Goal: Task Accomplishment & Management: Manage account settings

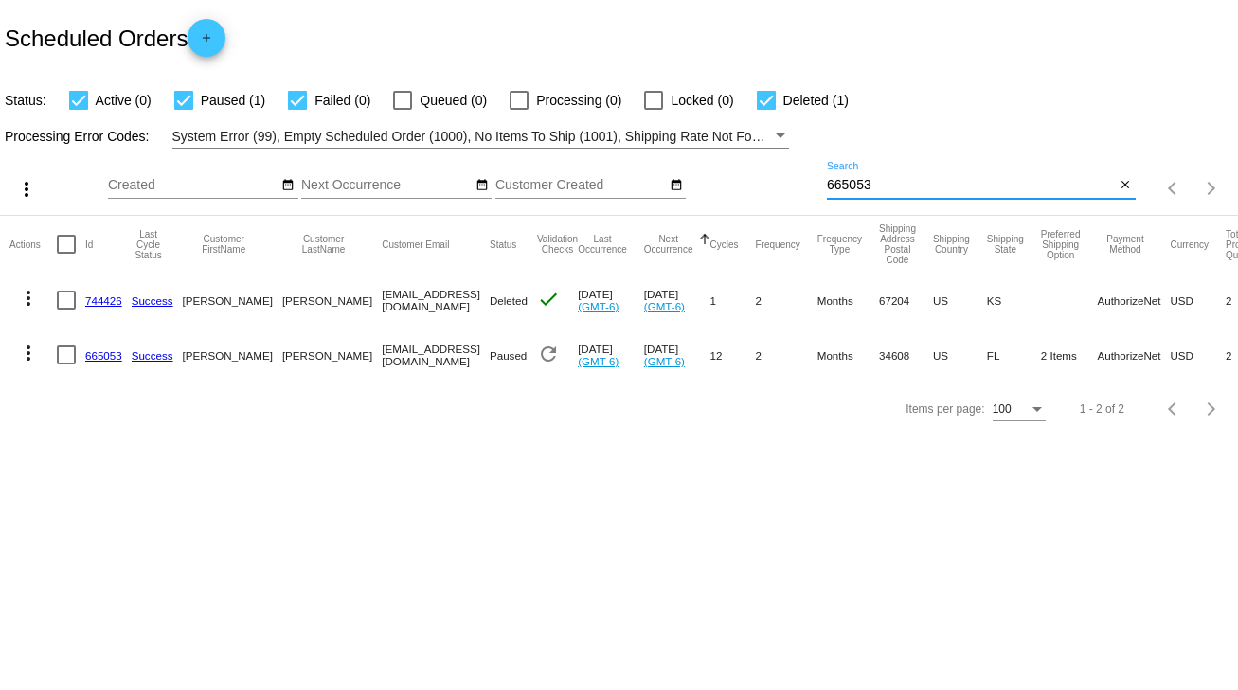
drag, startPoint x: 891, startPoint y: 185, endPoint x: 813, endPoint y: 183, distance: 77.7
click at [813, 183] on div "more_vert Sep Jan Feb Mar [DATE]" at bounding box center [619, 182] width 1238 height 67
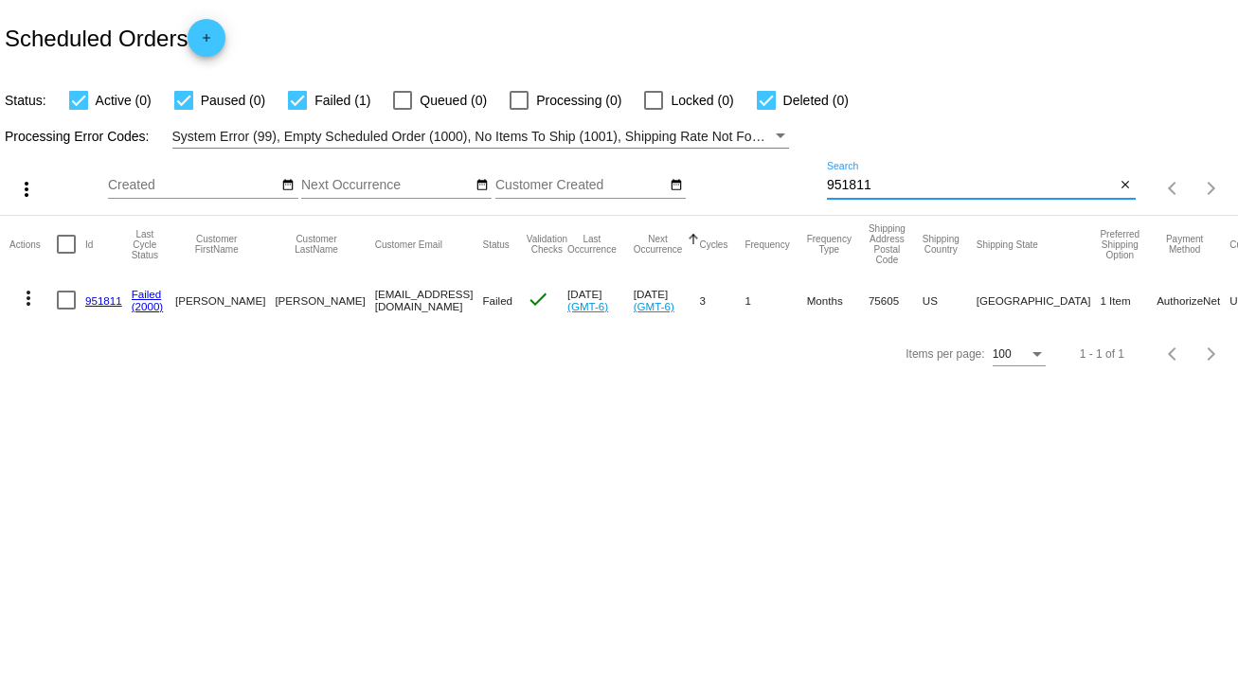
type input "951811"
click at [107, 295] on link "951811" at bounding box center [103, 301] width 37 height 12
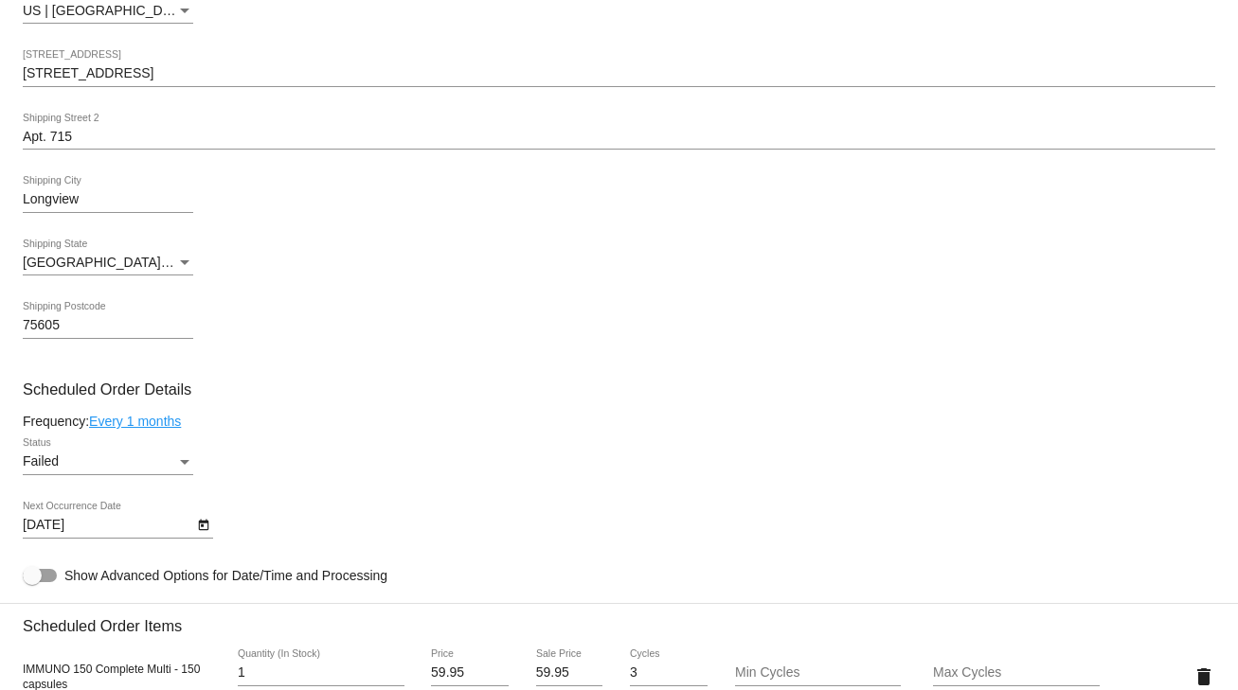
scroll to position [833, 0]
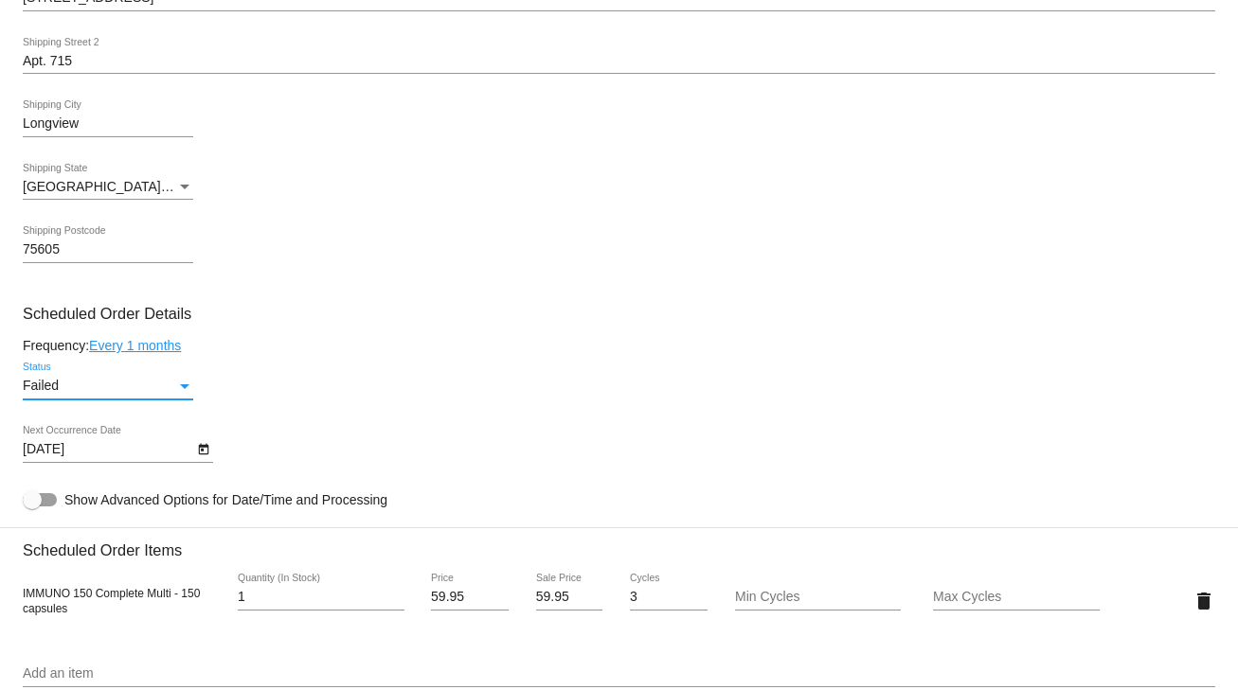
click at [184, 394] on div "Status" at bounding box center [184, 386] width 17 height 15
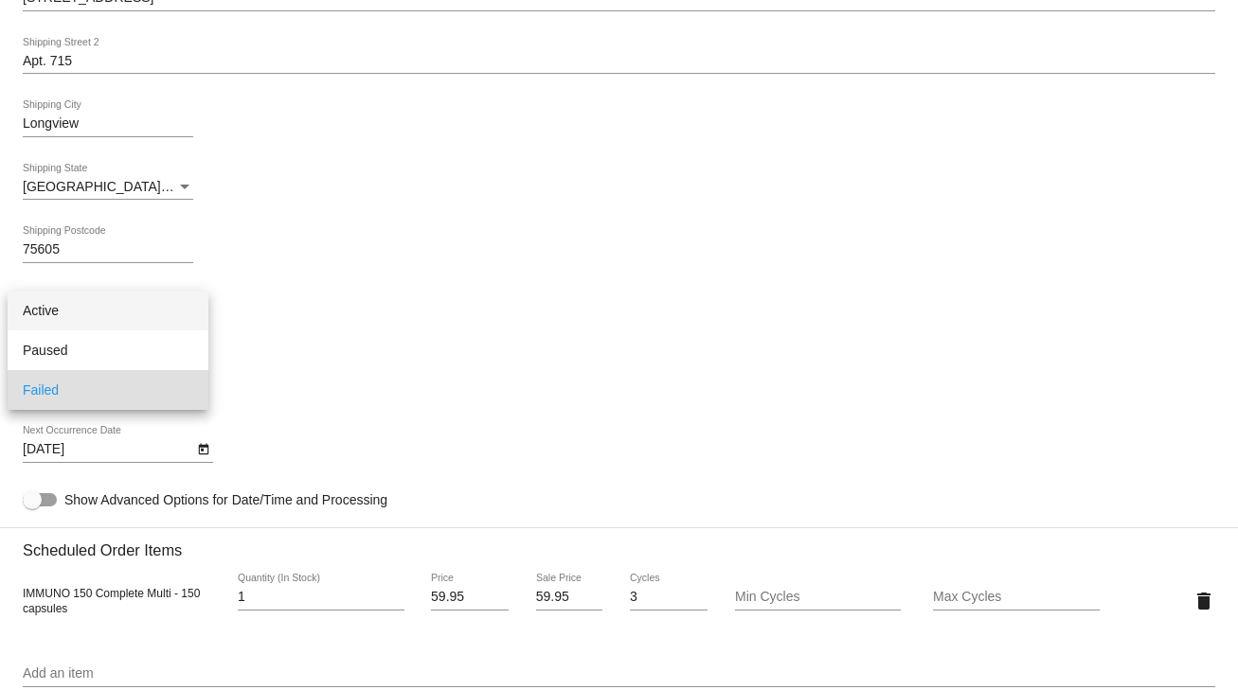
click at [57, 307] on span "Active" at bounding box center [108, 311] width 170 height 40
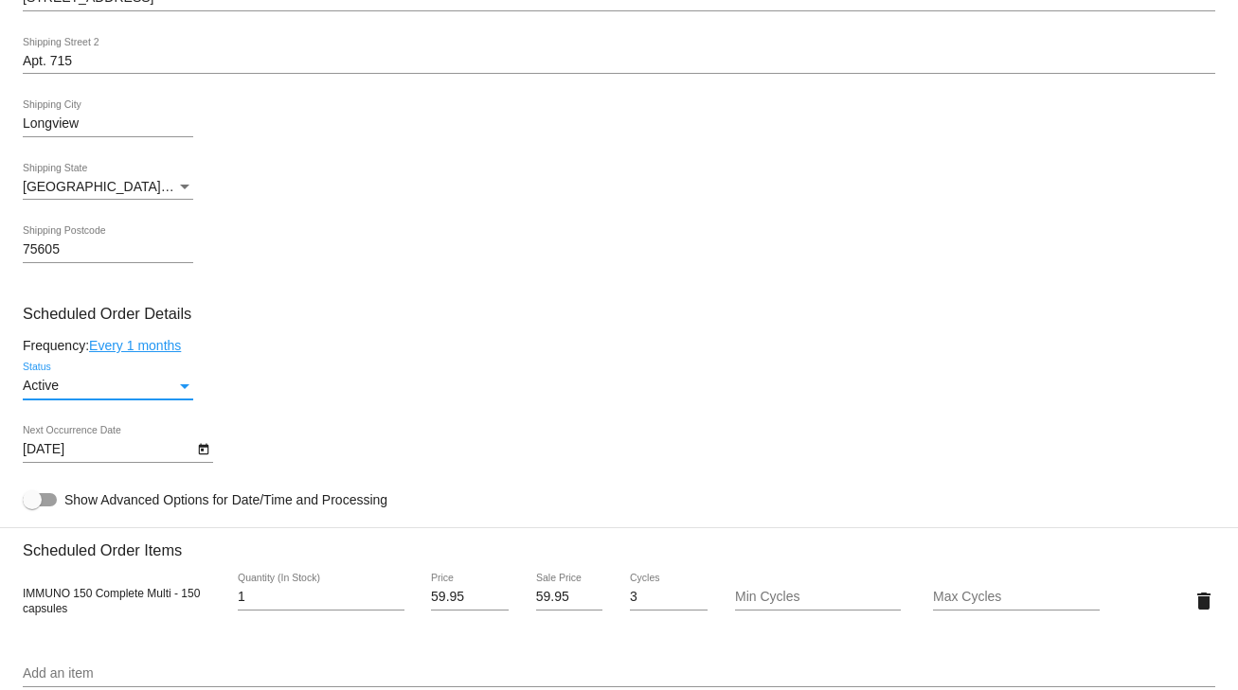
click at [201, 453] on icon "Open calendar" at bounding box center [203, 449] width 10 height 11
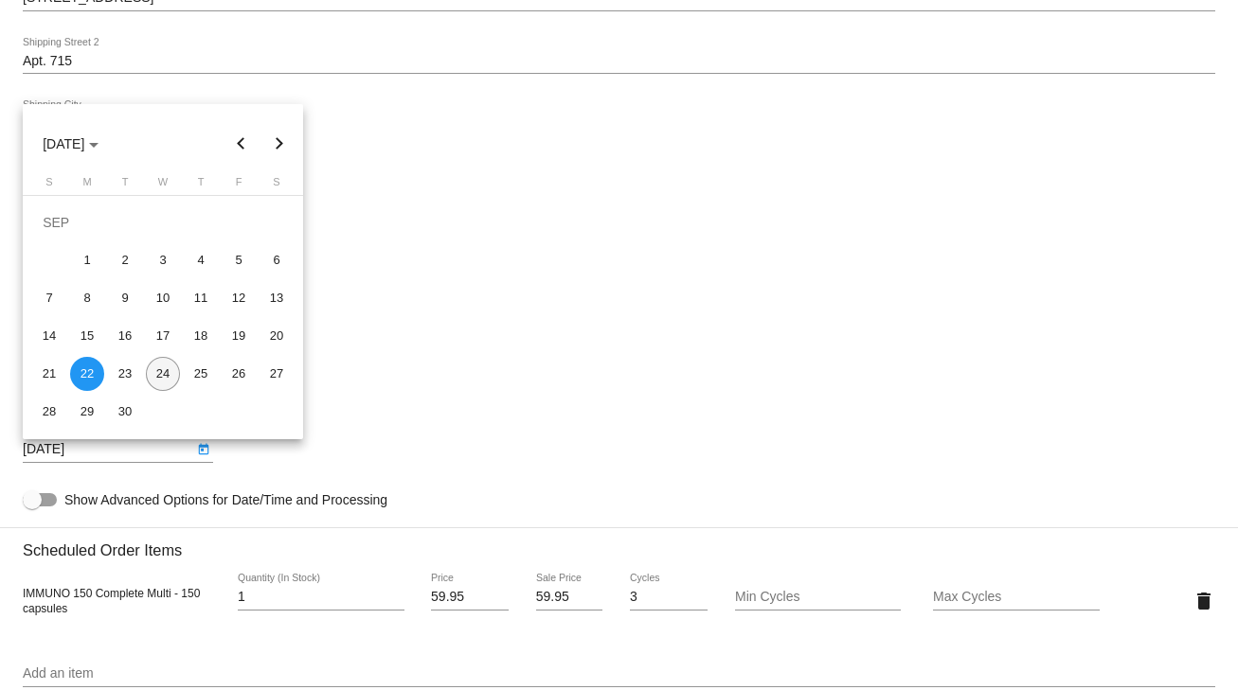
click at [170, 378] on div "24" at bounding box center [163, 374] width 34 height 34
type input "[DATE]"
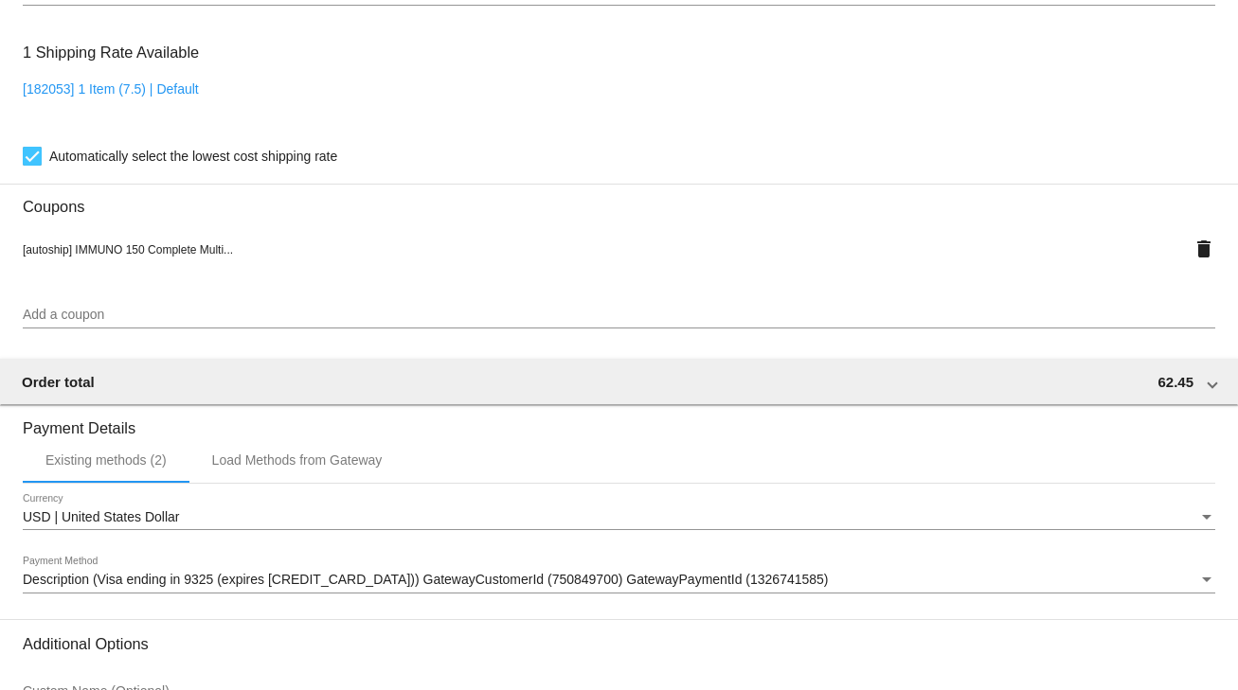
scroll to position [1718, 0]
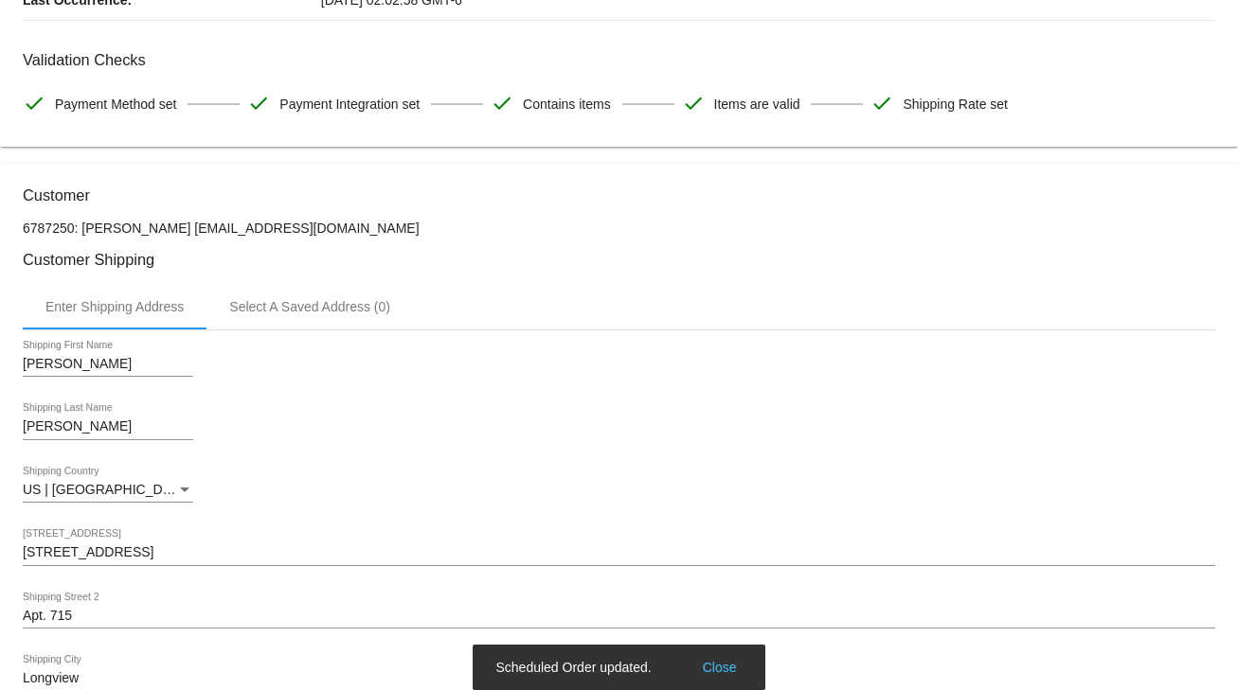
scroll to position [0, 0]
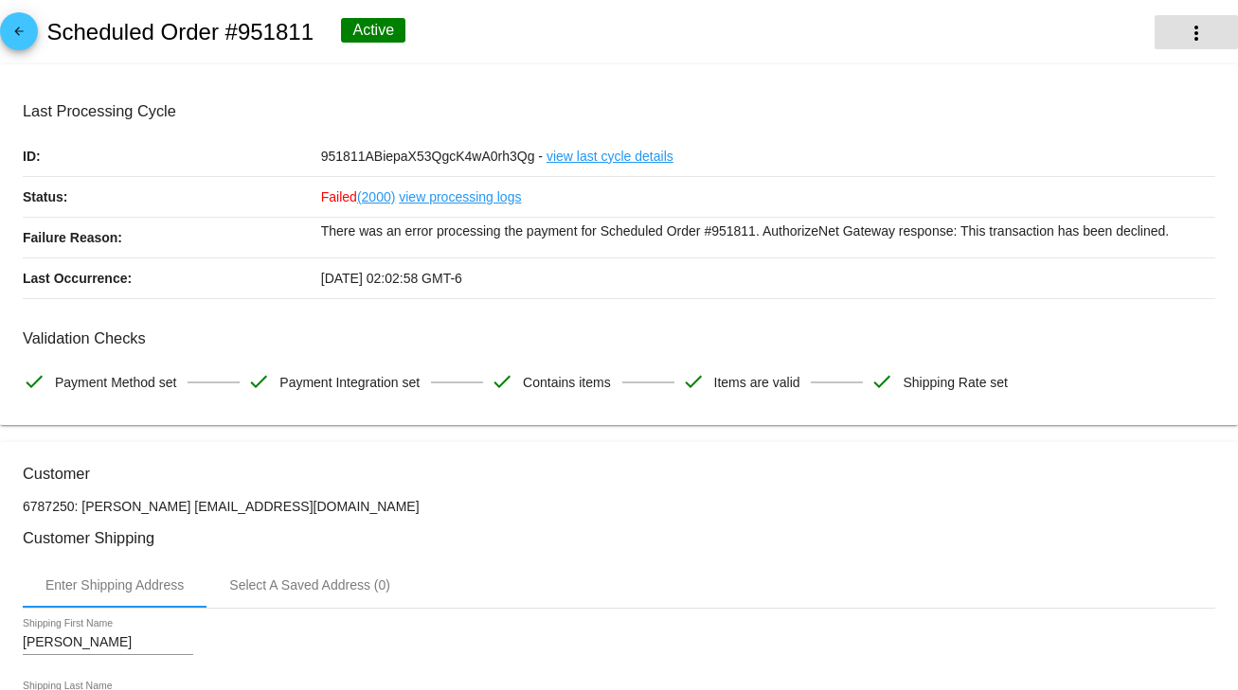
click at [1185, 32] on mat-icon "more_vert" at bounding box center [1196, 33] width 23 height 23
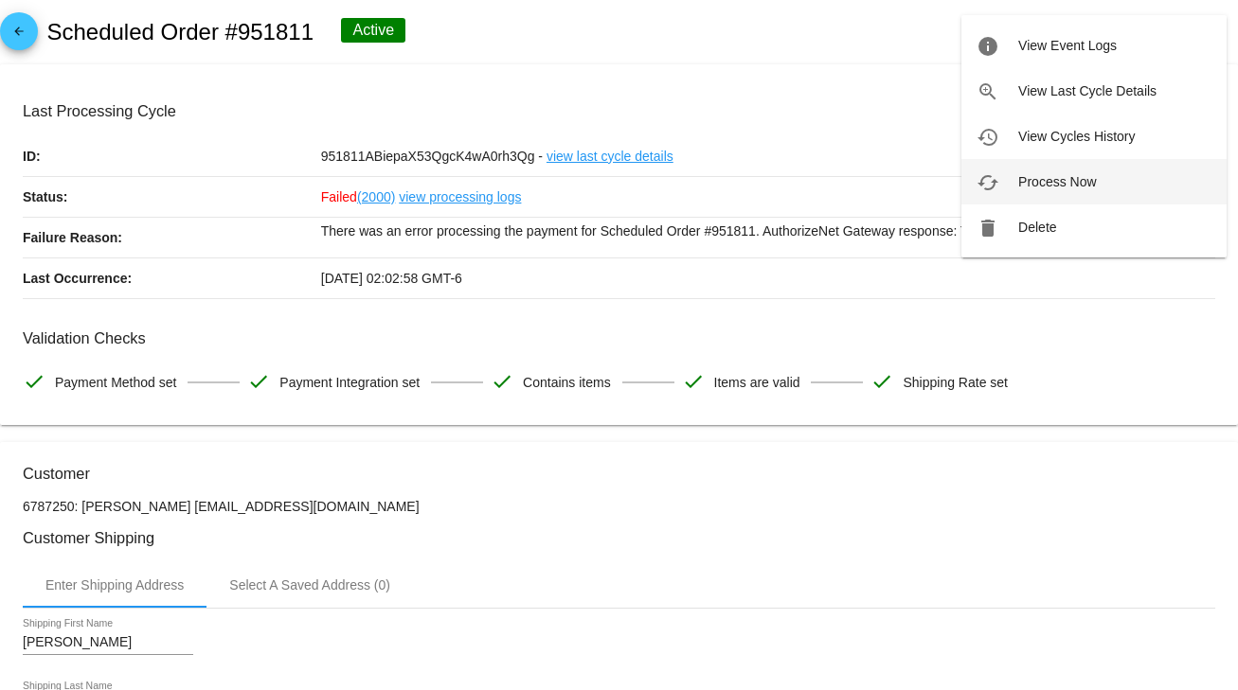
click at [1039, 182] on span "Process Now" at bounding box center [1057, 181] width 78 height 15
